Goal: Task Accomplishment & Management: Complete application form

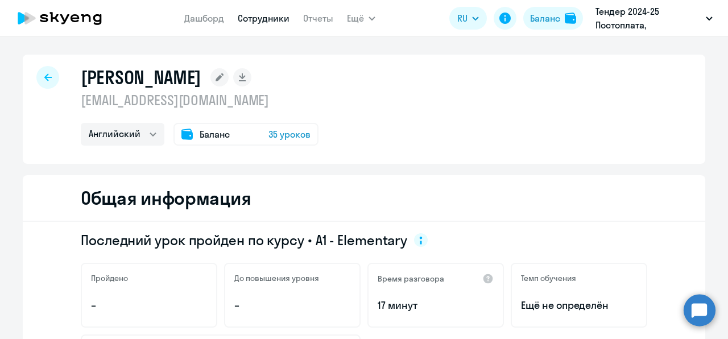
select select "english"
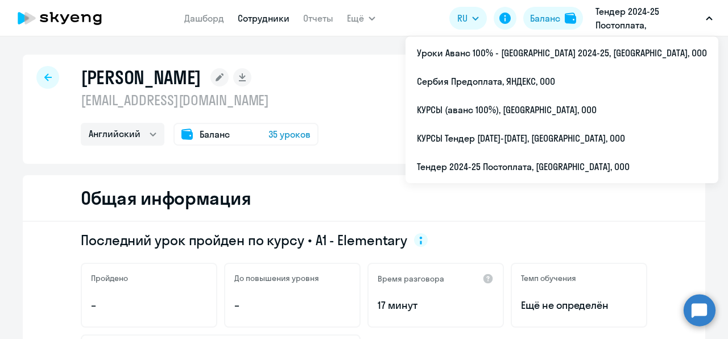
click at [609, 18] on p "Тендер 2024-25 Постоплата, [GEOGRAPHIC_DATA], ООО" at bounding box center [649, 18] width 106 height 27
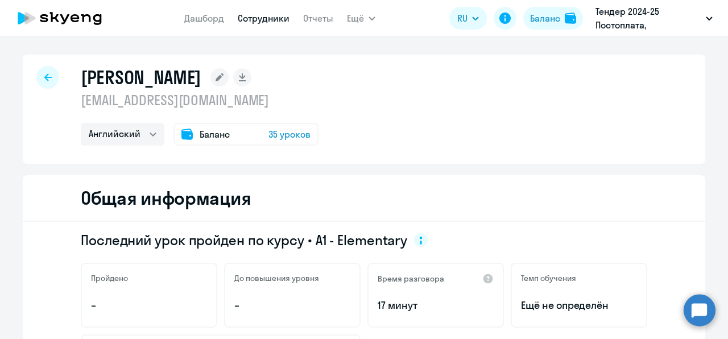
click at [609, 18] on p "Тендер 2024-25 Постоплата, [GEOGRAPHIC_DATA], ООО" at bounding box center [649, 18] width 106 height 27
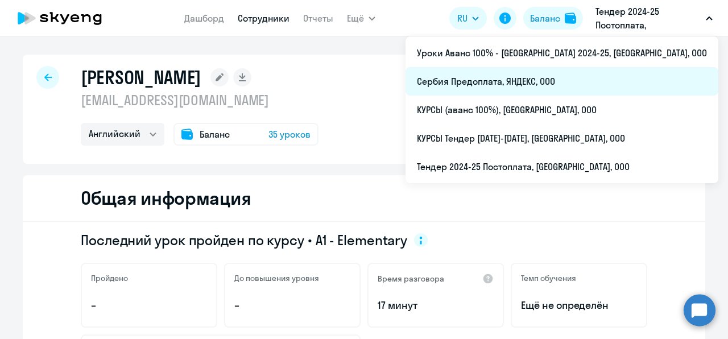
click at [576, 79] on li "Сербия Предоплата, ЯНДЕКС, ООО" at bounding box center [562, 81] width 313 height 28
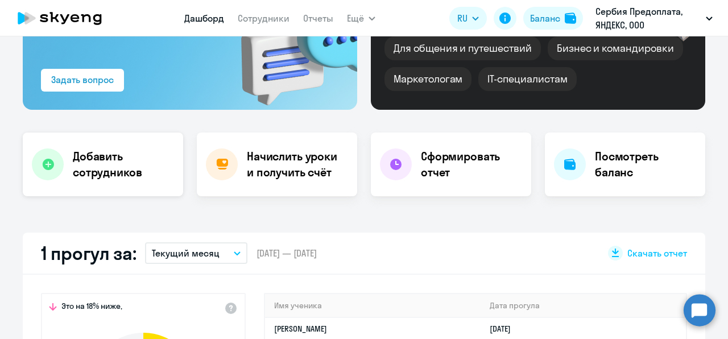
select select "30"
click at [104, 172] on h4 "Добавить сотрудников" at bounding box center [123, 165] width 101 height 32
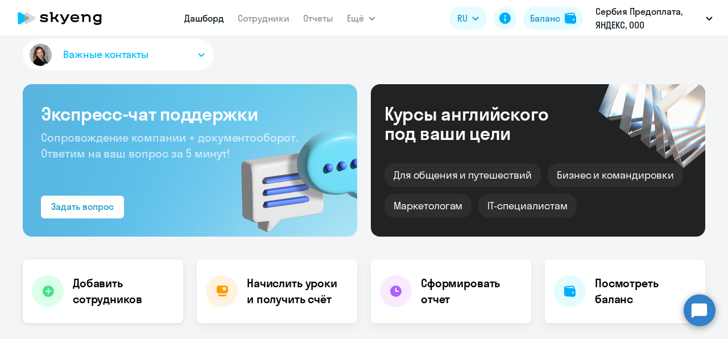
select select "english_adult_not_native_speaker"
select select "3"
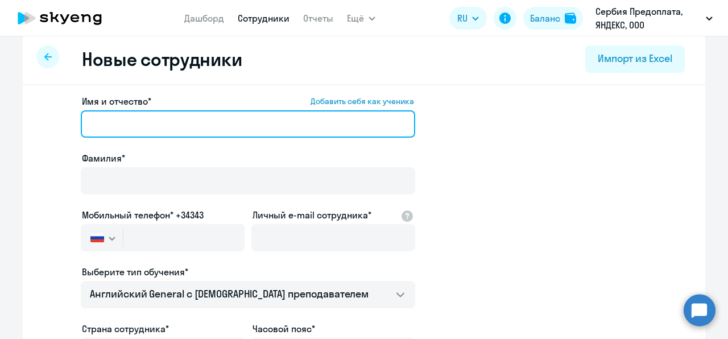
click at [159, 133] on input "Имя и отчество* Добавить себя как ученика" at bounding box center [248, 123] width 335 height 27
paste input "[PERSON_NAME]"
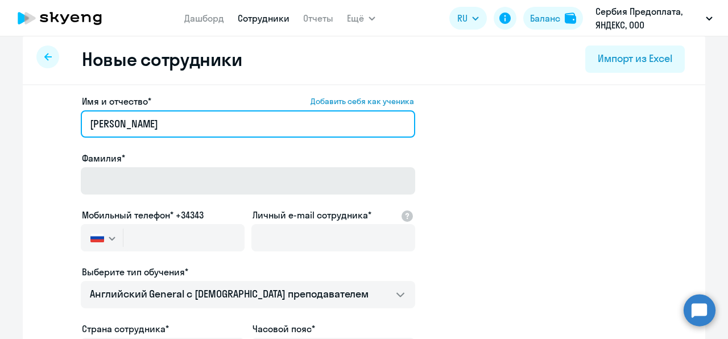
type input "[PERSON_NAME]"
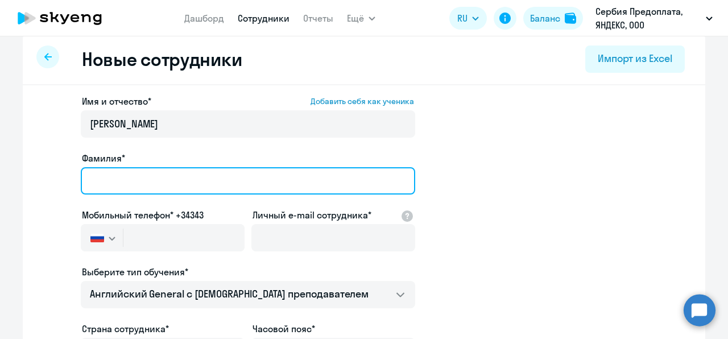
click at [141, 174] on input "Фамилия*" at bounding box center [248, 180] width 335 height 27
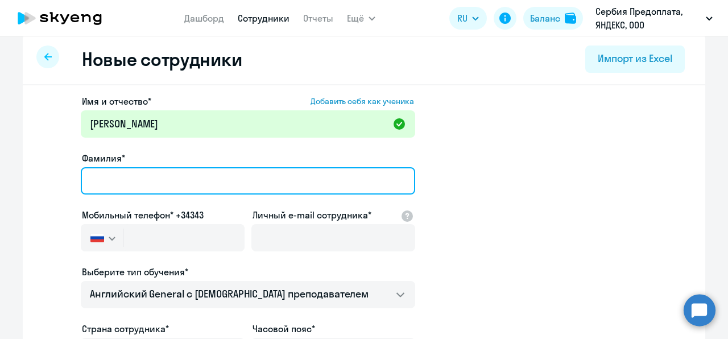
paste input "[PERSON_NAME]"
type input "[PERSON_NAME]"
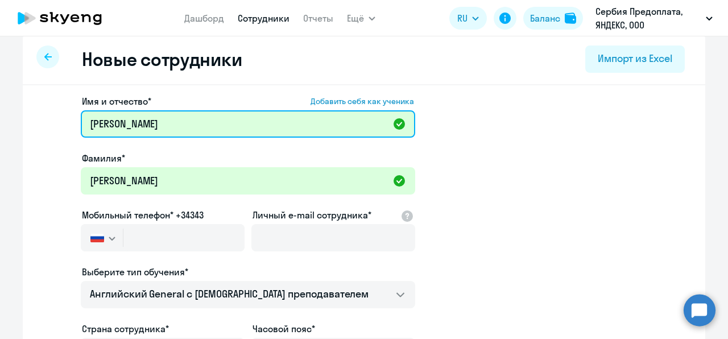
drag, startPoint x: 162, startPoint y: 134, endPoint x: 59, endPoint y: 133, distance: 103.0
click at [59, 133] on app-new-student-form "Имя и отчество* Добавить себя как ученика [PERSON_NAME] [PERSON_NAME]* [PERSON_…" at bounding box center [364, 297] width 646 height 406
paste input "[PERSON_NAME]"
type input "[PERSON_NAME]"
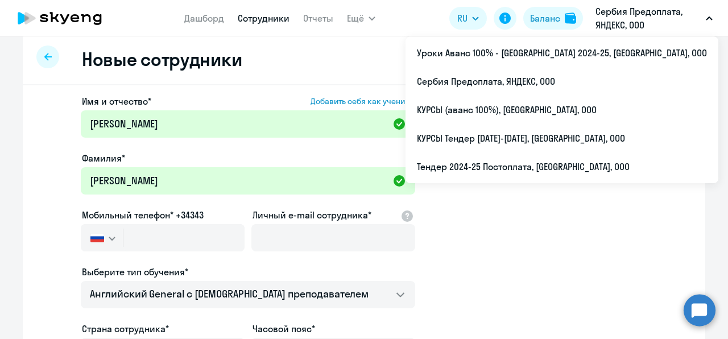
click at [613, 19] on p "Сербия Предоплата, ЯНДЕКС, ООО" at bounding box center [649, 18] width 106 height 27
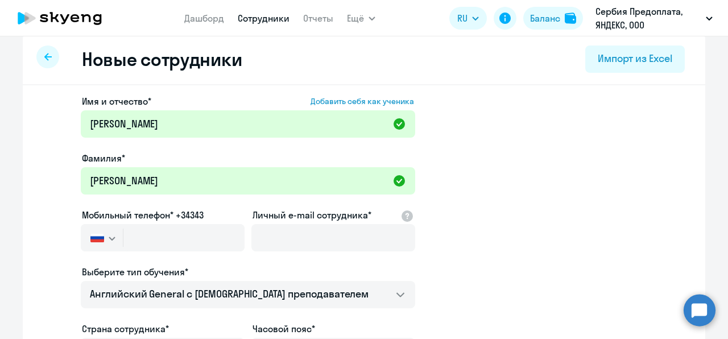
click at [613, 19] on p "Сербия Предоплата, ЯНДЕКС, ООО" at bounding box center [649, 18] width 106 height 27
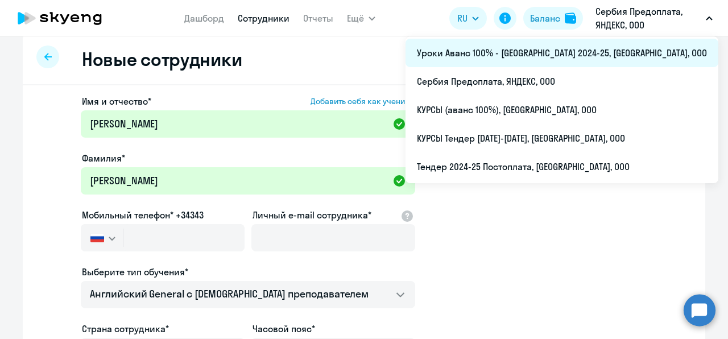
click at [540, 56] on li "Уроки Аванс 100% - [GEOGRAPHIC_DATA] 2024-25, [GEOGRAPHIC_DATA], ООО" at bounding box center [562, 53] width 313 height 28
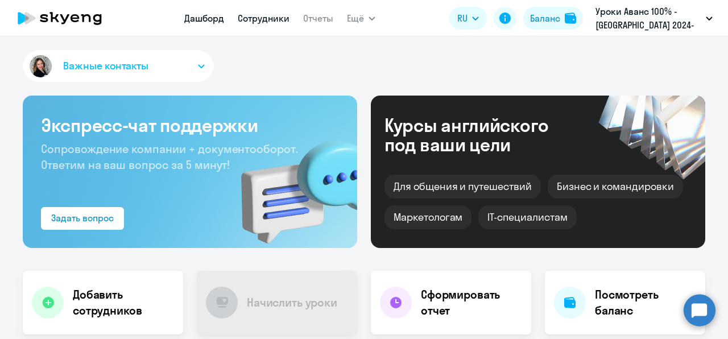
click at [246, 15] on link "Сотрудники" at bounding box center [264, 18] width 52 height 11
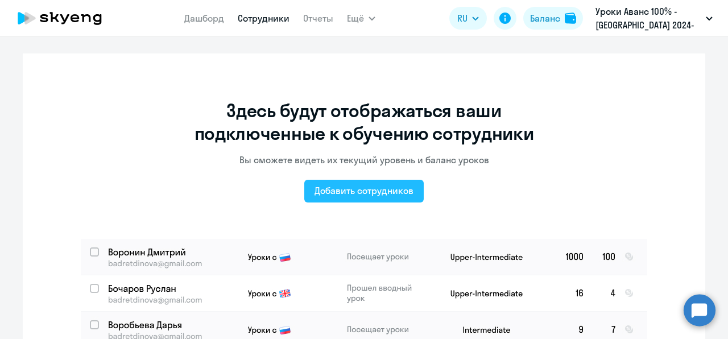
click at [391, 191] on div "Добавить сотрудников" at bounding box center [364, 191] width 99 height 14
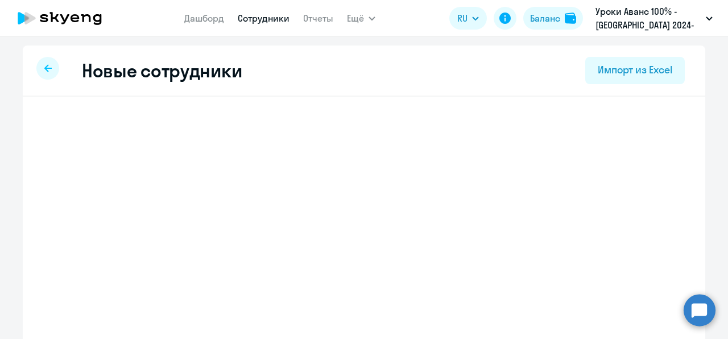
select select "english_adult_not_native_speaker"
select select "3"
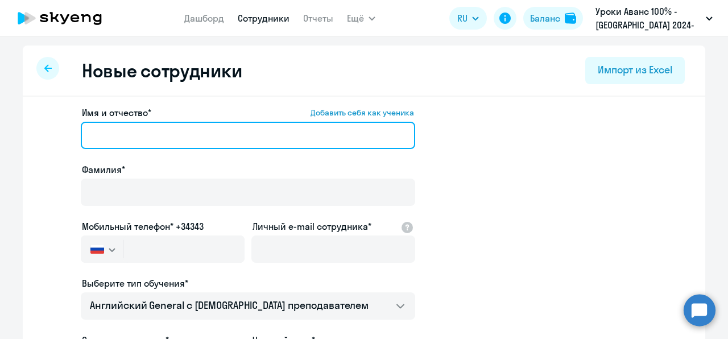
click at [175, 145] on input "Имя и отчество* Добавить себя как ученика" at bounding box center [248, 135] width 335 height 27
paste input "[URL][DOMAIN_NAME]"
type input "[URL][DOMAIN_NAME]"
drag, startPoint x: 205, startPoint y: 130, endPoint x: 61, endPoint y: 152, distance: 145.2
click at [61, 152] on app-new-student-form "Имя и отчество* Добавить себя как ученика [URL][DOMAIN_NAME] Фамилия* Мобильный…" at bounding box center [364, 309] width 646 height 406
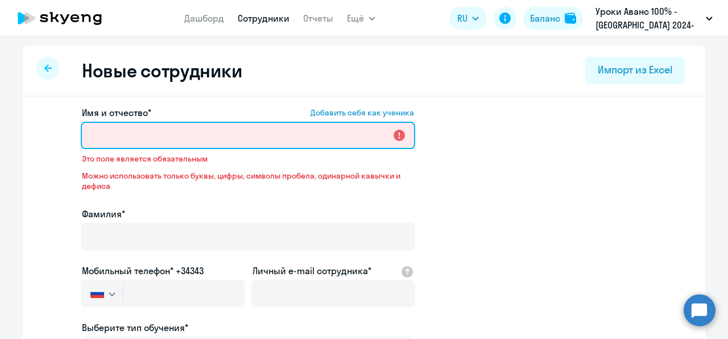
paste input "[PERSON_NAME]"
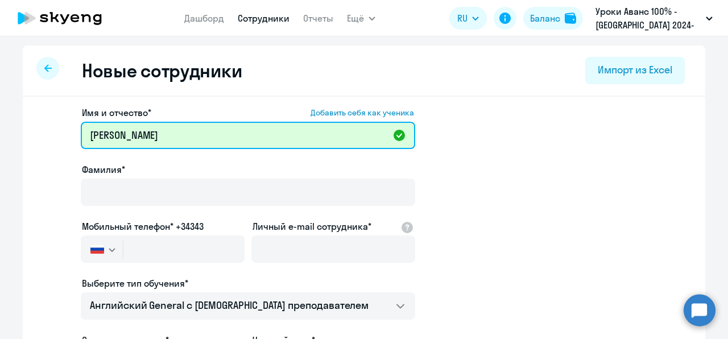
click at [119, 132] on input "[PERSON_NAME]" at bounding box center [248, 135] width 335 height 27
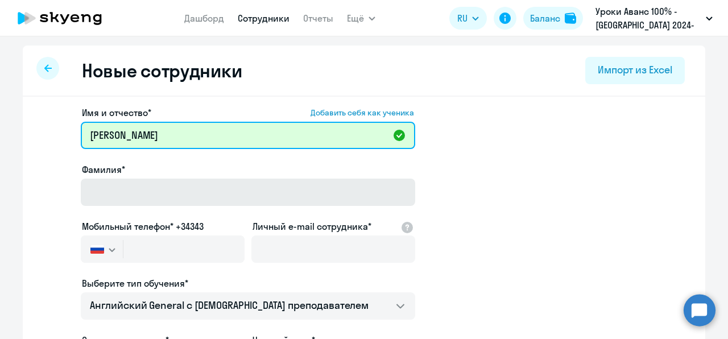
type input "[PERSON_NAME]"
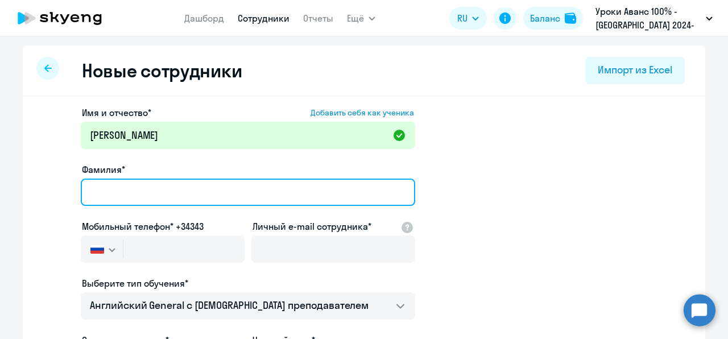
click at [128, 187] on input "Фамилия*" at bounding box center [248, 192] width 335 height 27
paste input "[PERSON_NAME]"
type input "[PERSON_NAME]"
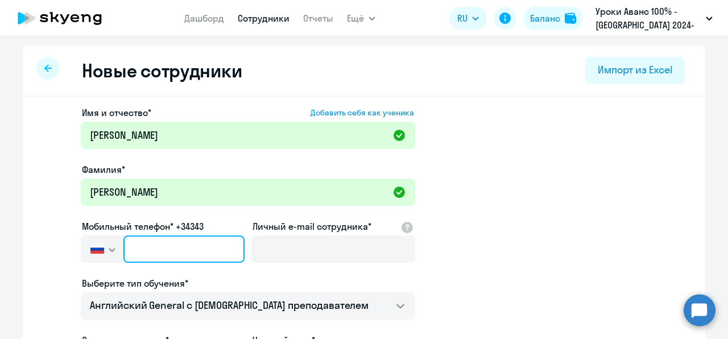
click at [164, 252] on input "text" at bounding box center [183, 249] width 121 height 27
paste input "[PHONE_NUMBER]"
type input "[PHONE_NUMBER]"
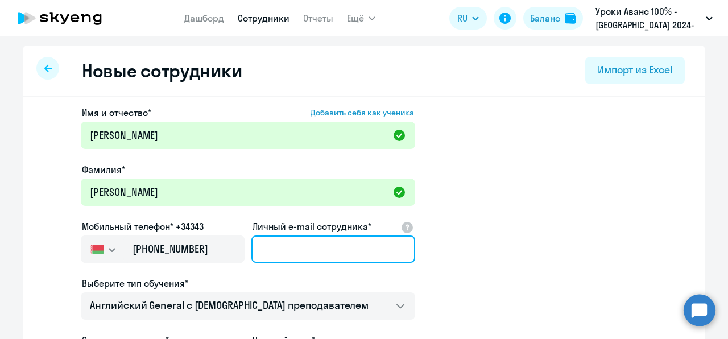
click at [275, 248] on input "Личный e-mail сотрудника*" at bounding box center [334, 249] width 164 height 27
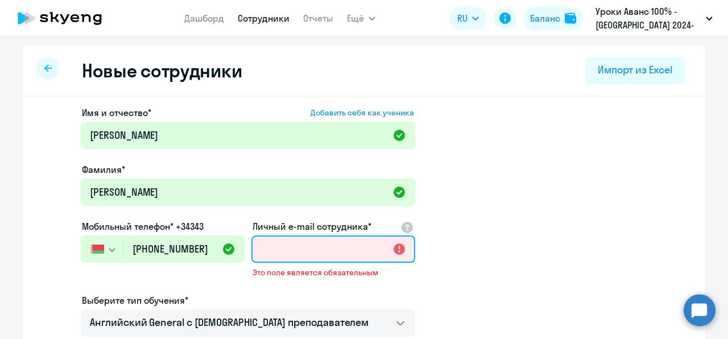
paste input "[EMAIL_ADDRESS][DOMAIN_NAME]"
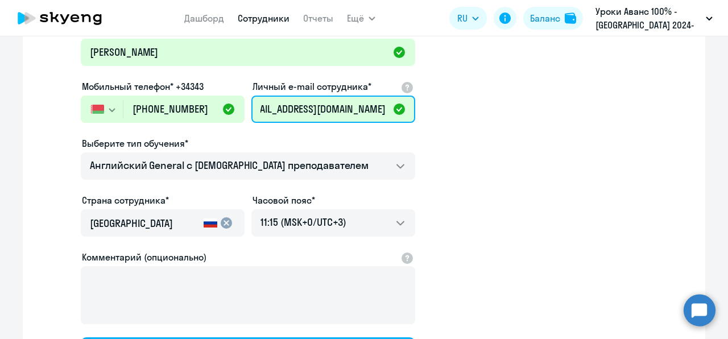
scroll to position [145, 0]
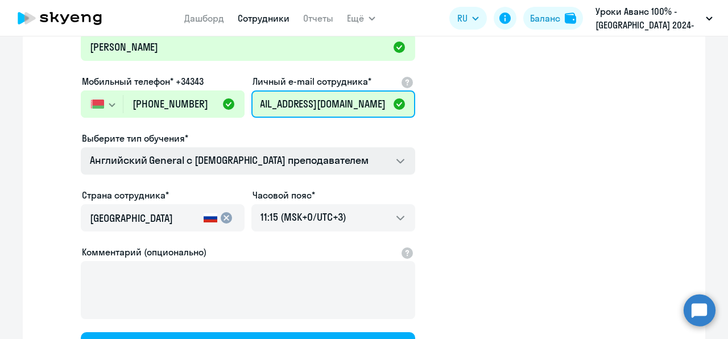
type input "[EMAIL_ADDRESS][DOMAIN_NAME]"
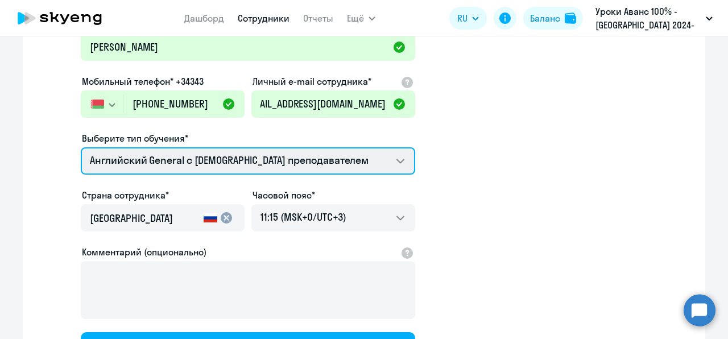
scroll to position [0, 0]
click at [274, 162] on select "Английский General с [DEMOGRAPHIC_DATA] преподавателем" at bounding box center [248, 160] width 335 height 27
click at [81, 147] on select "Английский General с [DEMOGRAPHIC_DATA] преподавателем" at bounding box center [248, 160] width 335 height 27
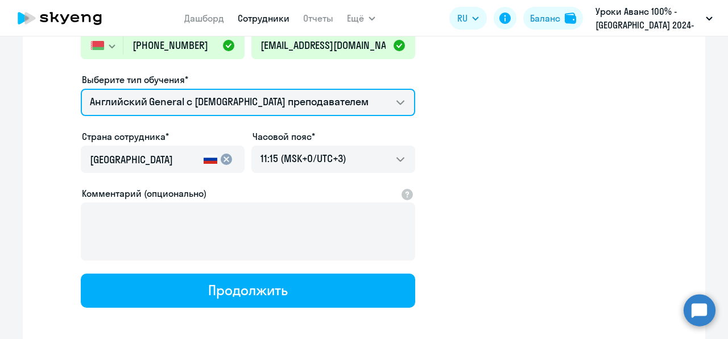
scroll to position [204, 0]
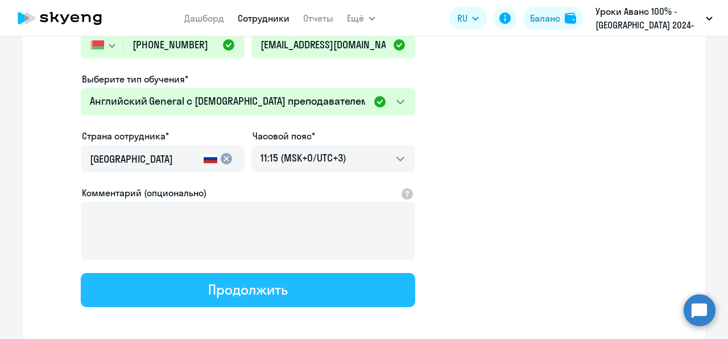
click at [362, 298] on button "Продолжить" at bounding box center [248, 290] width 335 height 34
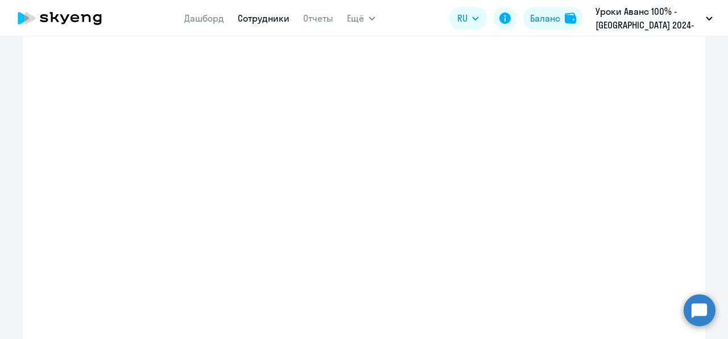
scroll to position [269, 0]
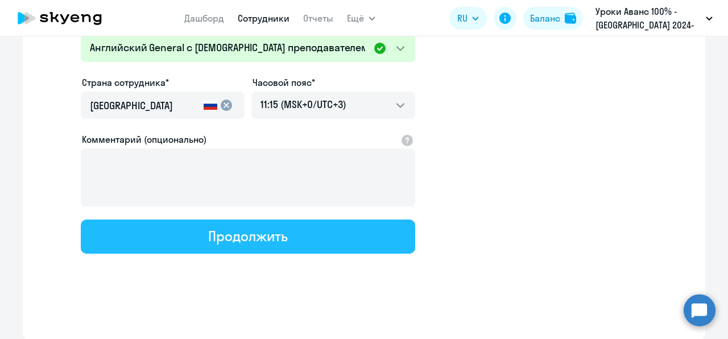
select select "english_adult_not_native_speaker"
select select "3"
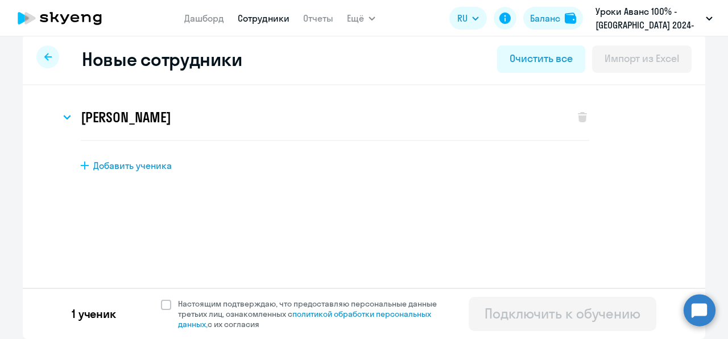
scroll to position [0, 0]
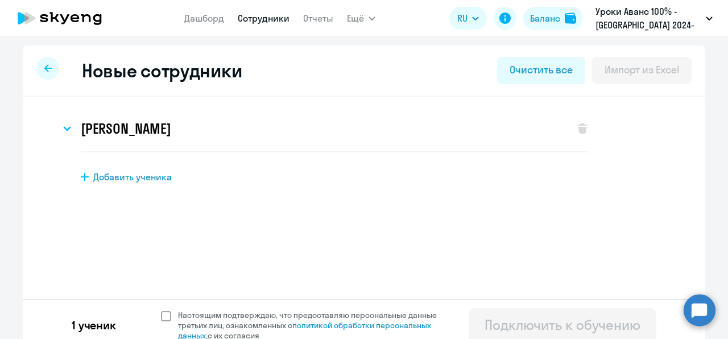
click at [162, 320] on span at bounding box center [166, 316] width 10 height 10
click at [161, 310] on input "Настоящим подтверждаю, что предоставляю персональные данные третьих лиц, ознако…" at bounding box center [160, 310] width 1 height 1
checkbox input "true"
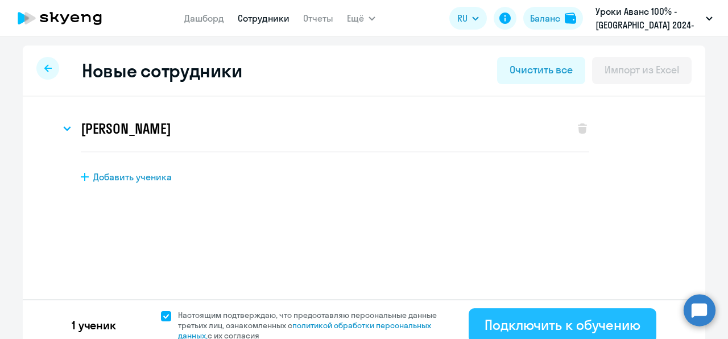
click at [537, 325] on div "Подключить к обучению" at bounding box center [563, 325] width 156 height 18
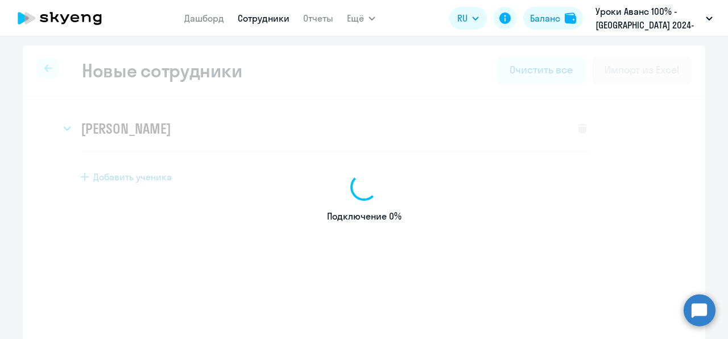
select select "english_adult_not_native_speaker"
select select "3"
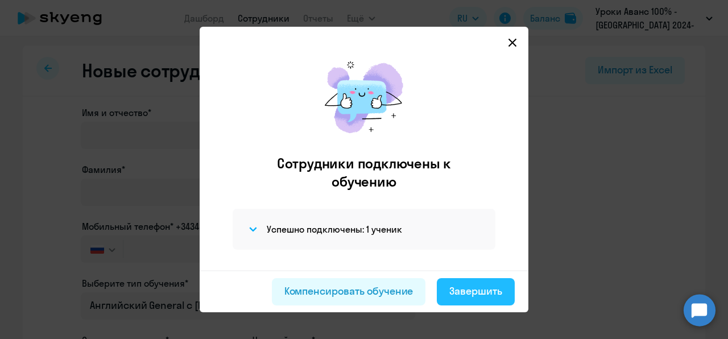
click at [460, 280] on button "Завершить" at bounding box center [476, 291] width 78 height 27
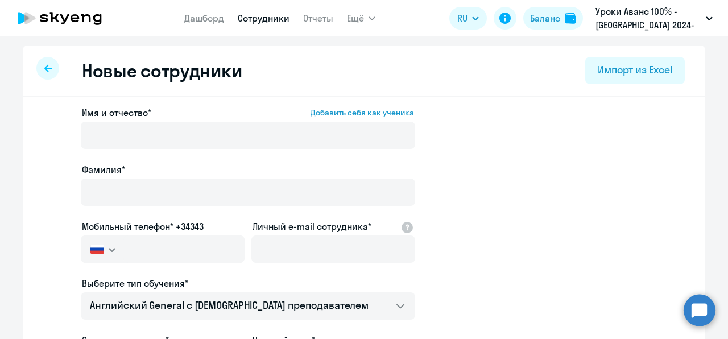
select select "30"
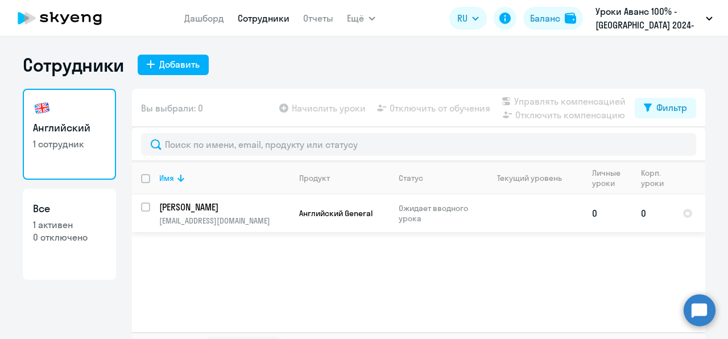
click at [299, 217] on span "Английский General" at bounding box center [335, 213] width 73 height 10
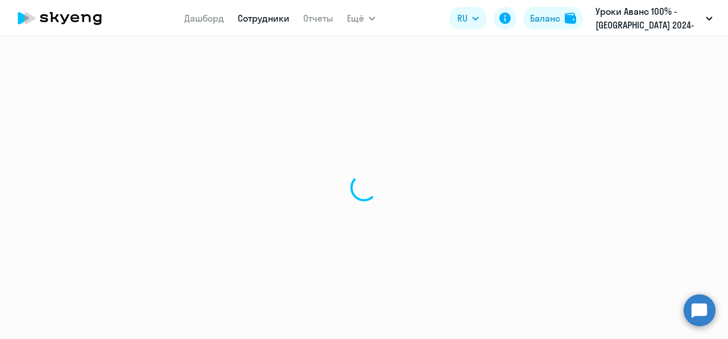
select select "english"
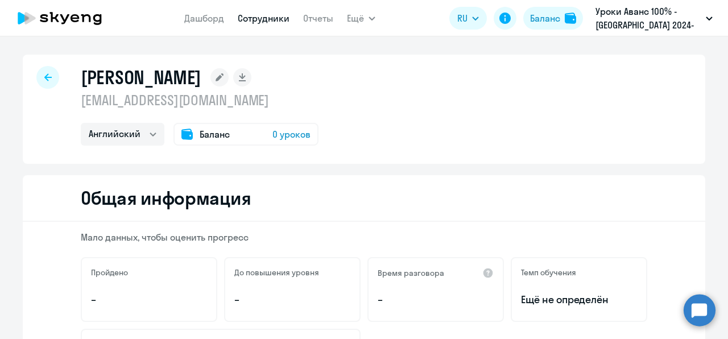
click at [295, 138] on span "0 уроков" at bounding box center [292, 134] width 38 height 14
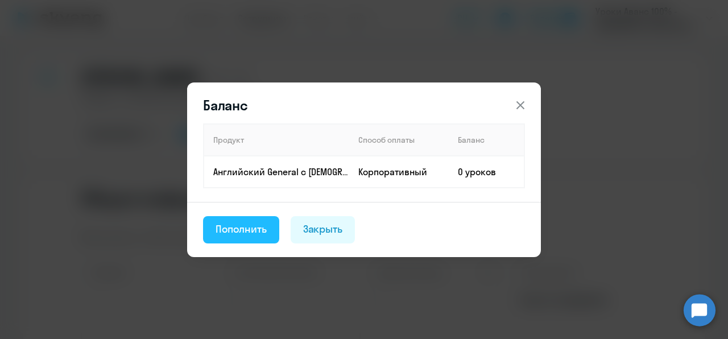
click at [259, 220] on button "Пополнить" at bounding box center [241, 229] width 76 height 27
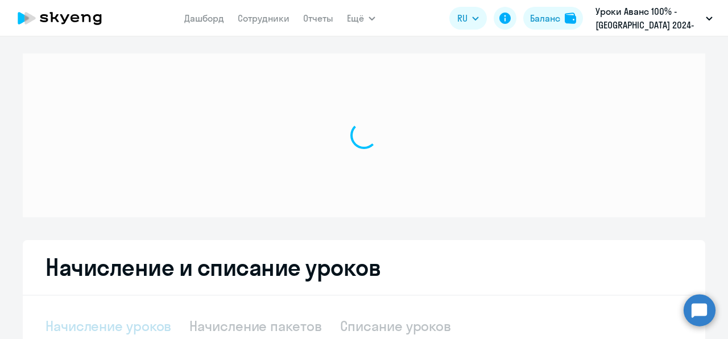
select select "10"
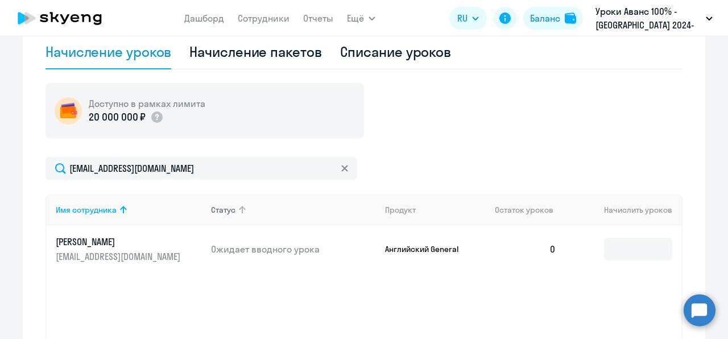
scroll to position [376, 0]
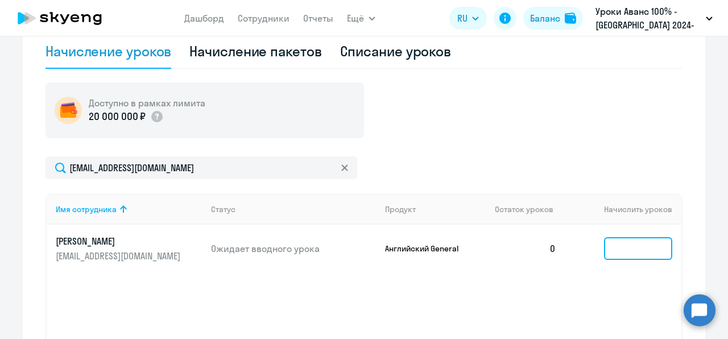
click at [621, 257] on input at bounding box center [638, 248] width 68 height 23
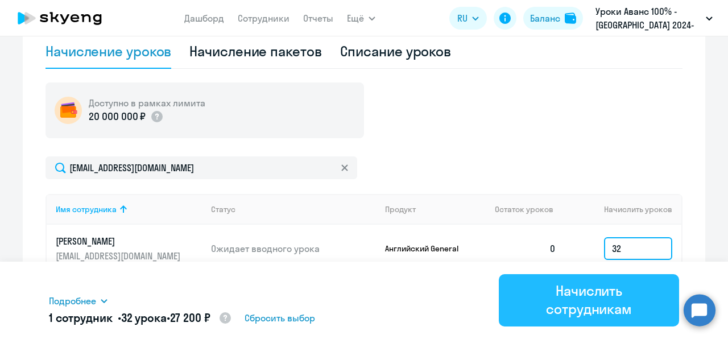
type input "32"
click at [597, 306] on div "Начислить сотрудникам" at bounding box center [589, 300] width 149 height 36
